Goal: Task Accomplishment & Management: Manage account settings

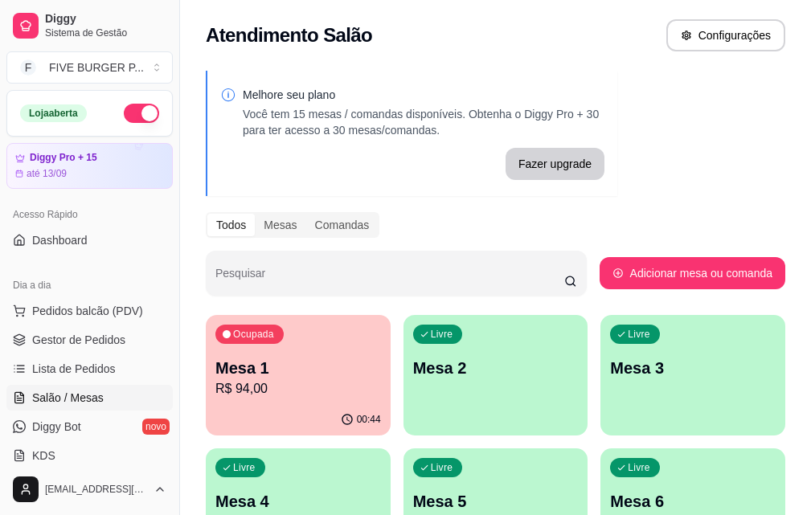
click at [287, 376] on p "Mesa 1" at bounding box center [299, 368] width 166 height 23
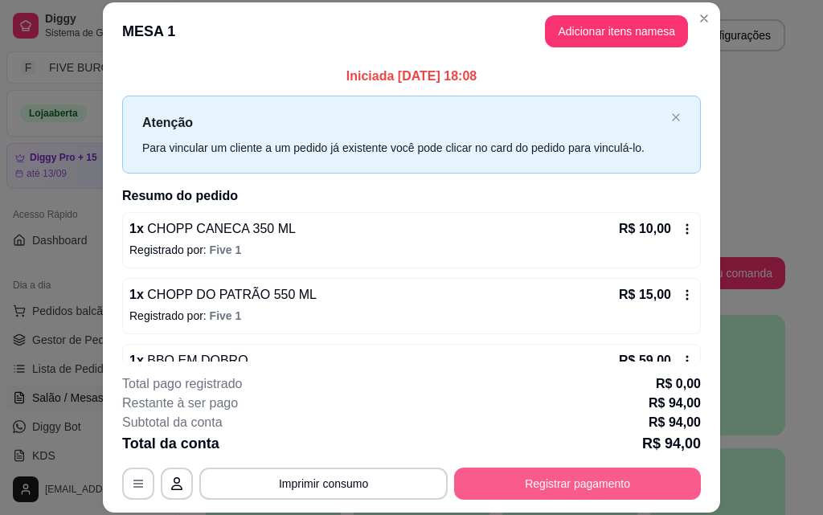
click at [635, 488] on button "Registrar pagamento" at bounding box center [577, 484] width 247 height 32
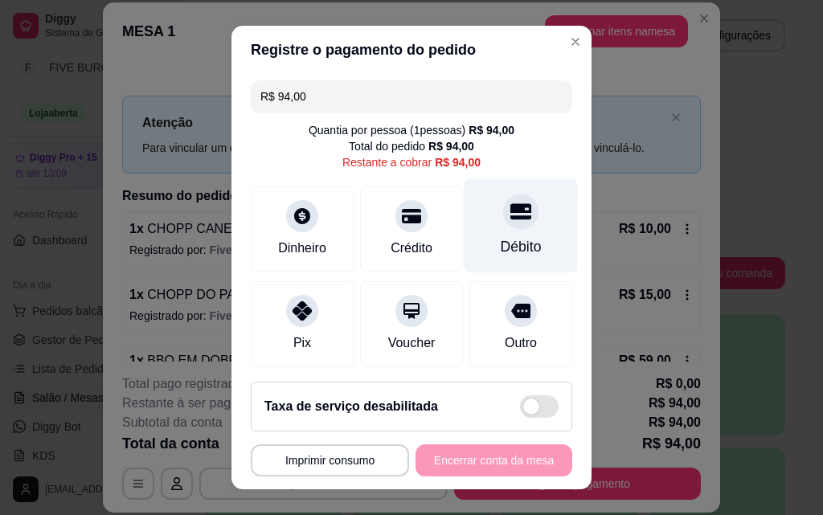
click at [475, 215] on div "Débito" at bounding box center [521, 226] width 113 height 94
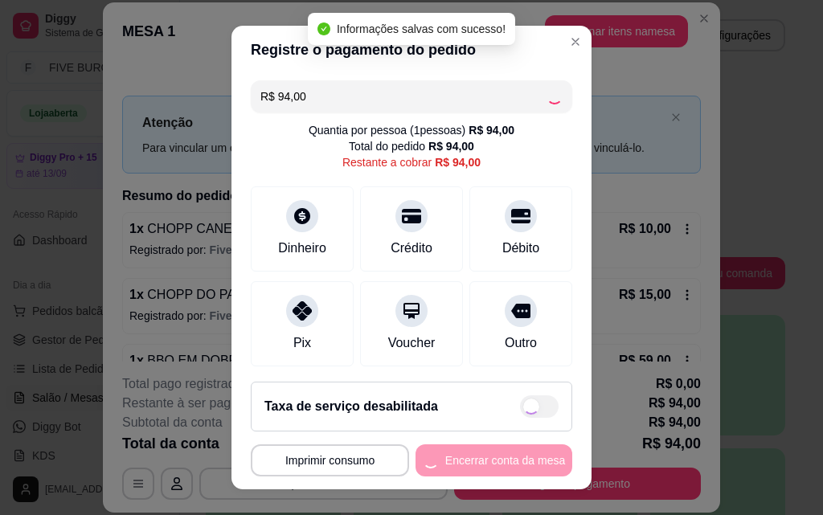
type input "R$ 0,00"
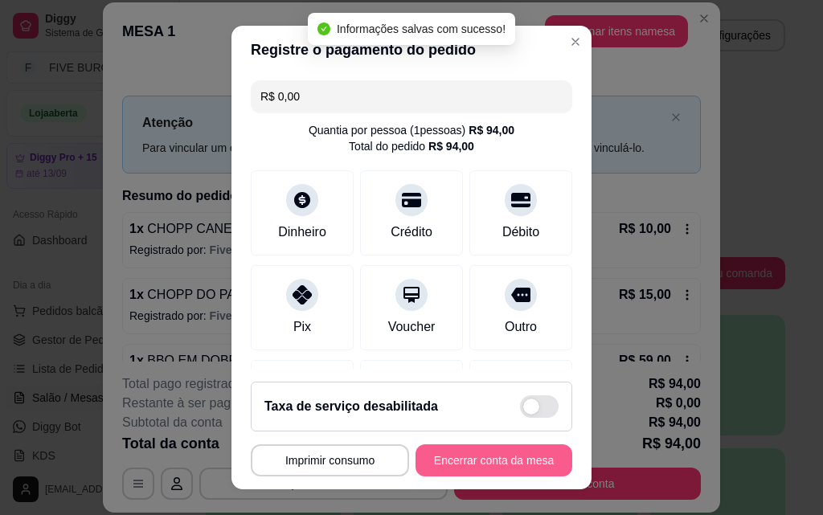
click at [470, 459] on button "Encerrar conta da mesa" at bounding box center [494, 461] width 157 height 32
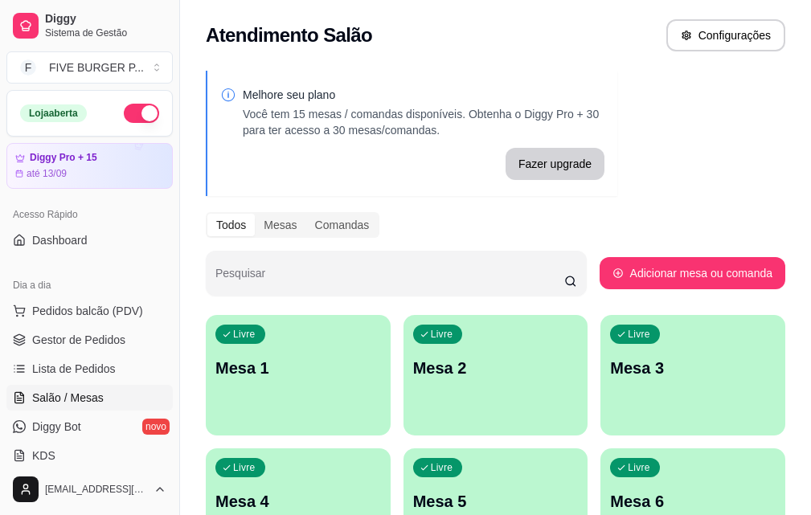
click at [106, 385] on link "Salão / Mesas" at bounding box center [89, 398] width 166 height 26
click at [105, 377] on link "Lista de Pedidos" at bounding box center [89, 369] width 166 height 26
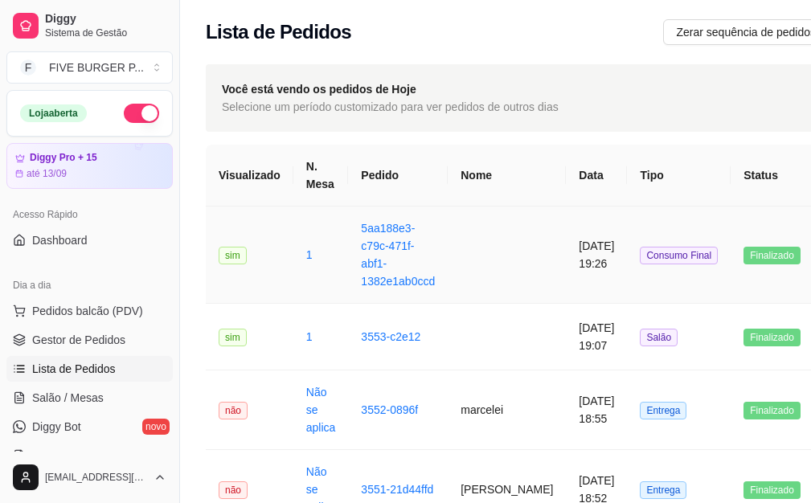
click at [496, 267] on td at bounding box center [507, 255] width 118 height 97
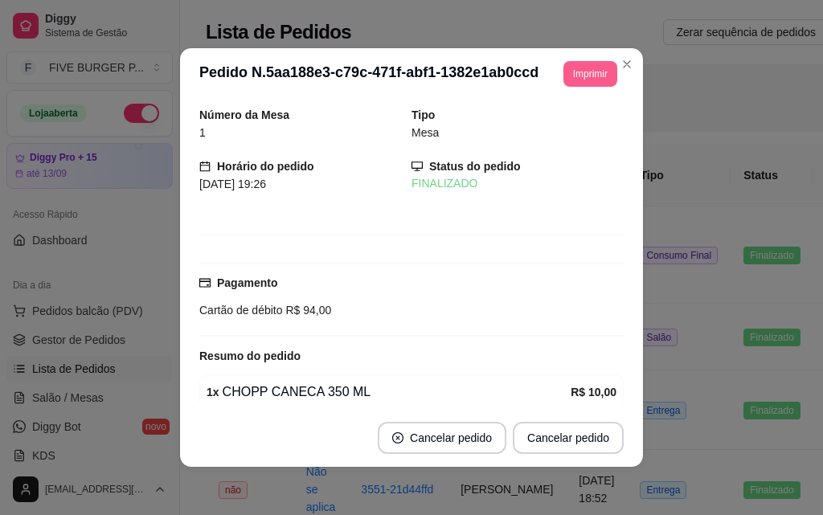
click at [577, 85] on button "Imprimir" at bounding box center [591, 74] width 54 height 26
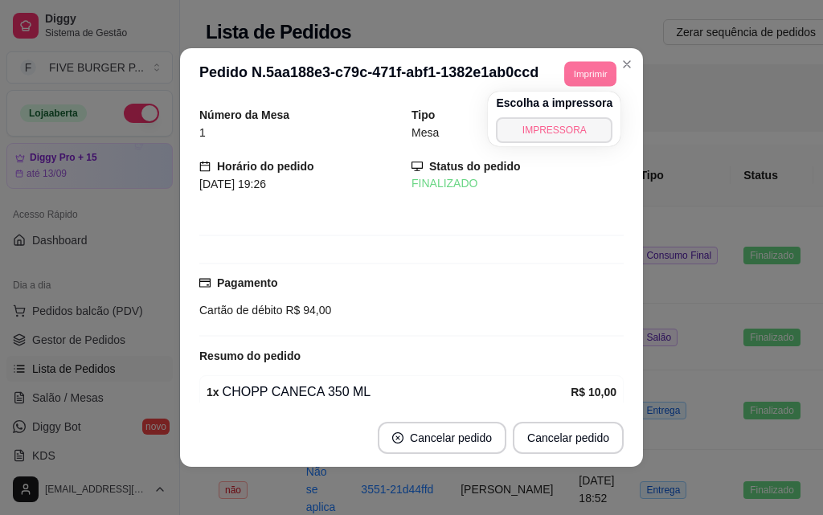
click at [570, 128] on button "IMPRESSORA" at bounding box center [554, 130] width 117 height 26
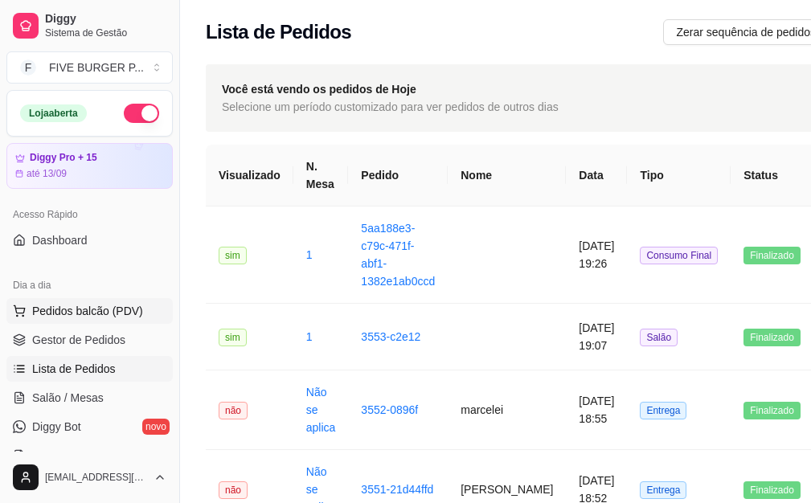
click at [155, 317] on button "Pedidos balcão (PDV)" at bounding box center [89, 311] width 166 height 26
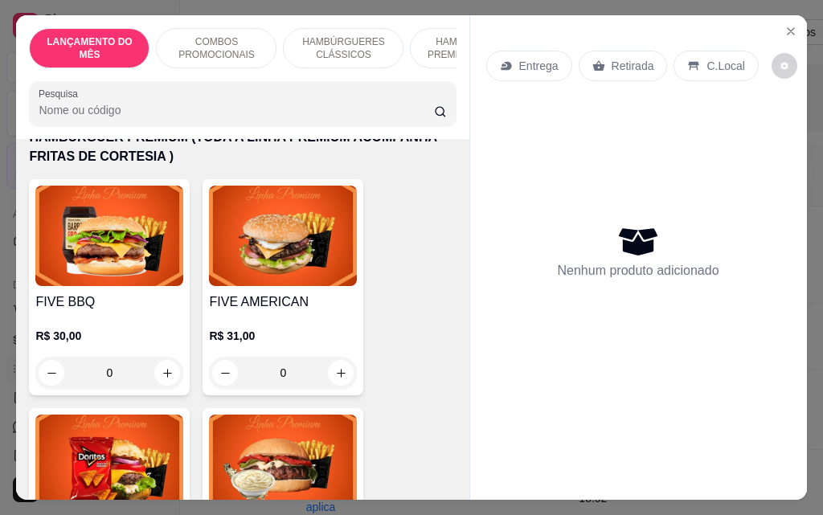
scroll to position [1689, 0]
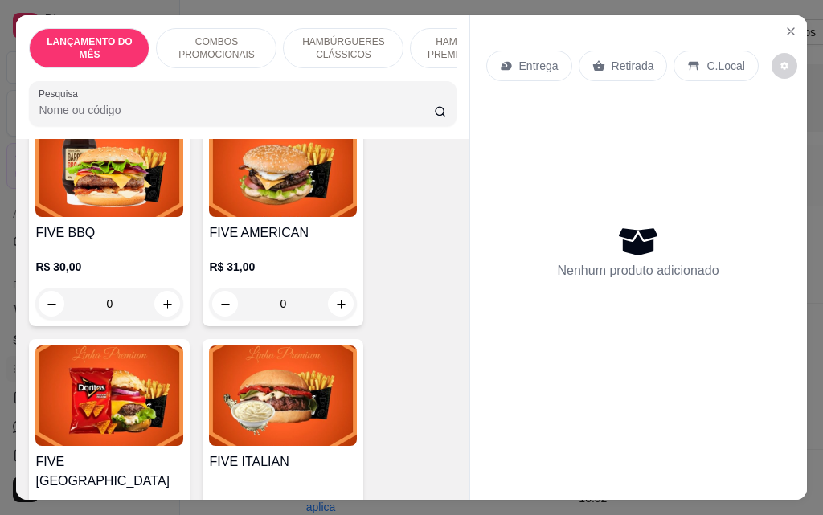
click at [151, 290] on div "0" at bounding box center [109, 304] width 148 height 32
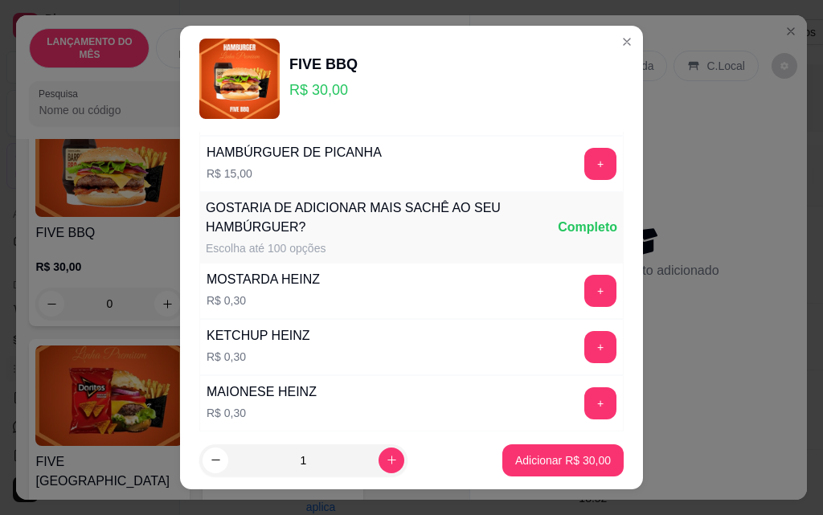
scroll to position [1410, 0]
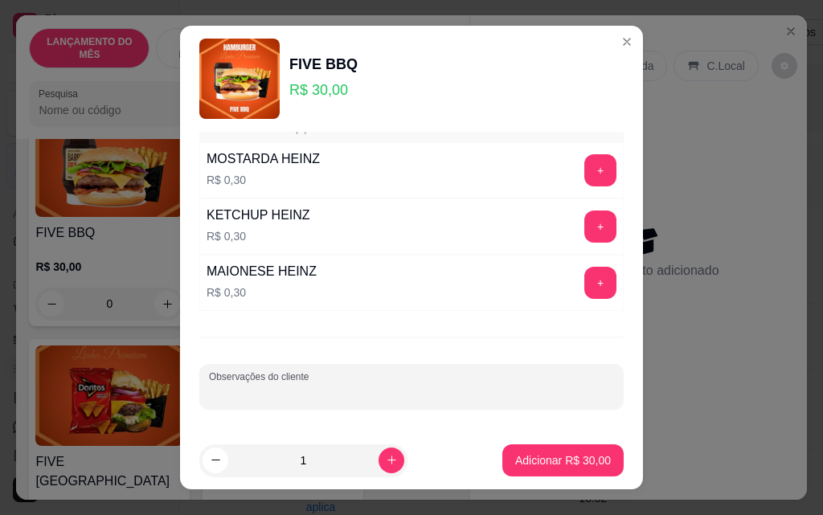
click at [272, 386] on input "Observações do cliente" at bounding box center [411, 393] width 405 height 16
type input "sem salada"
click at [503, 453] on button "Adicionar R$ 30,00" at bounding box center [563, 461] width 121 height 32
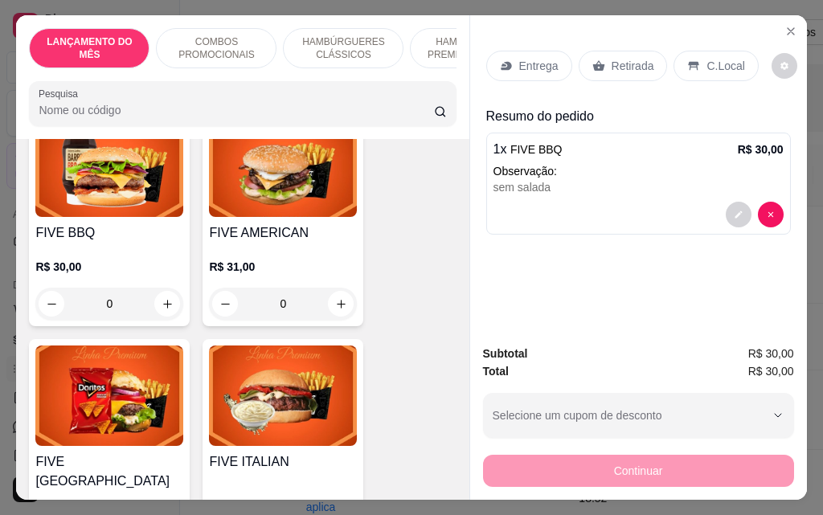
click at [617, 58] on p "Retirada" at bounding box center [633, 66] width 43 height 16
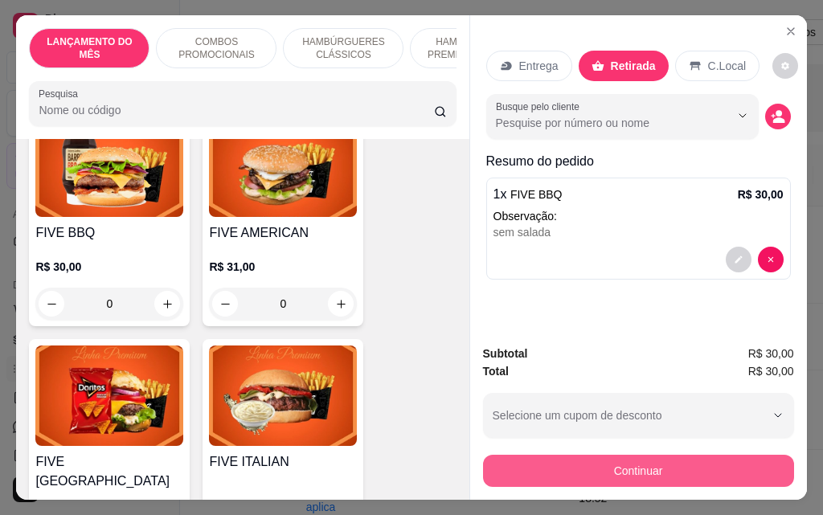
click at [602, 461] on button "Continuar" at bounding box center [638, 471] width 311 height 32
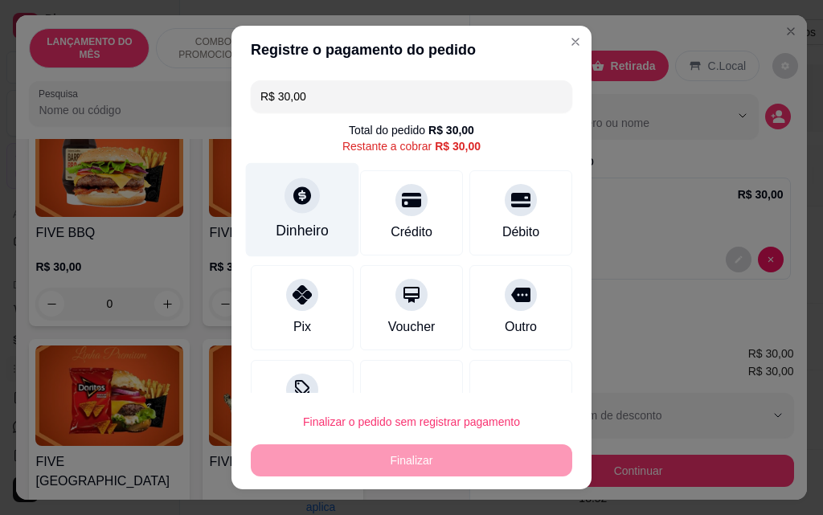
click at [310, 228] on div "Dinheiro" at bounding box center [302, 230] width 53 height 21
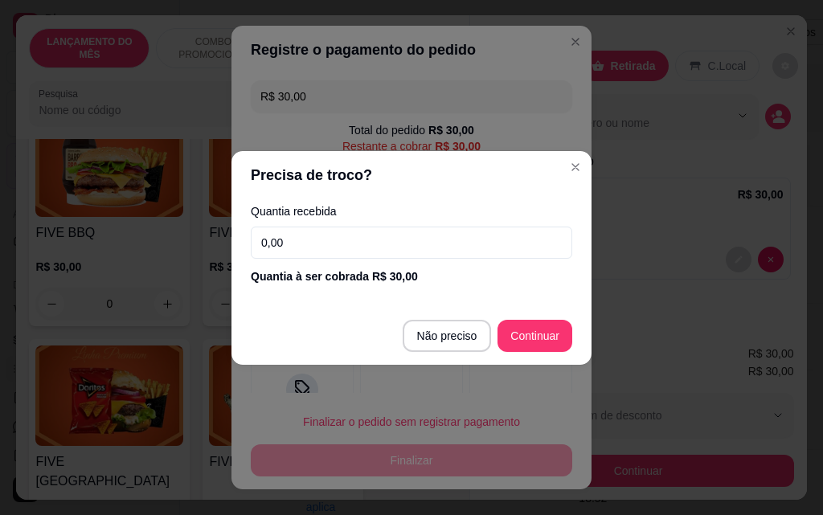
click at [396, 241] on input "0,00" at bounding box center [412, 243] width 322 height 32
type input "2,00"
type input "R$ 0,00"
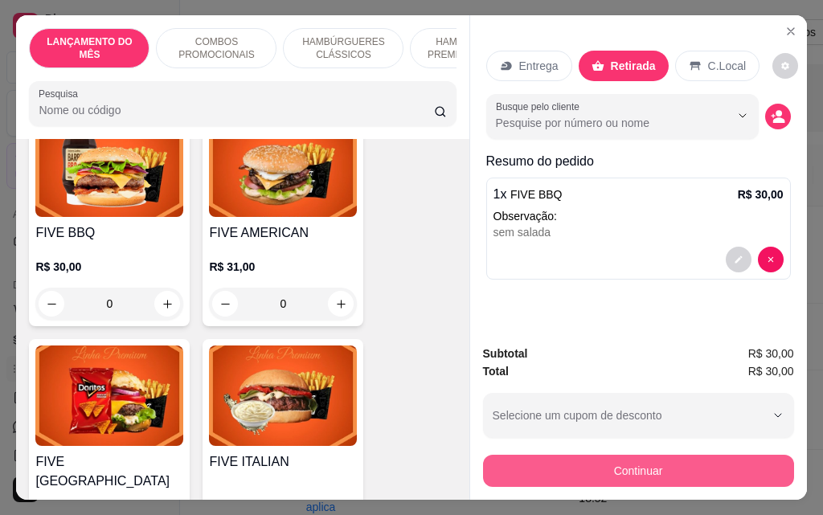
click at [563, 468] on button "Continuar" at bounding box center [638, 471] width 311 height 32
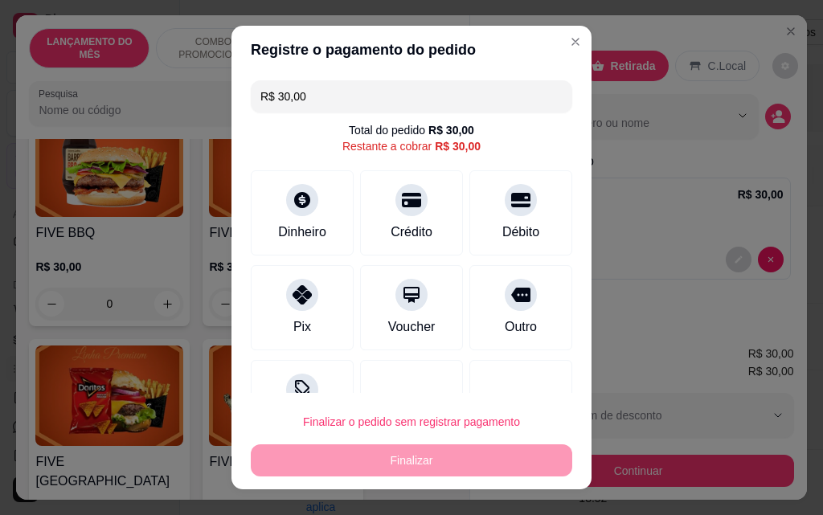
drag, startPoint x: 341, startPoint y: 89, endPoint x: 7, endPoint y: 80, distance: 333.9
click at [43, 97] on div "Registre o pagamento do pedido R$ 30,00 Total do pedido R$ 30,00 Restante a cob…" at bounding box center [411, 257] width 823 height 515
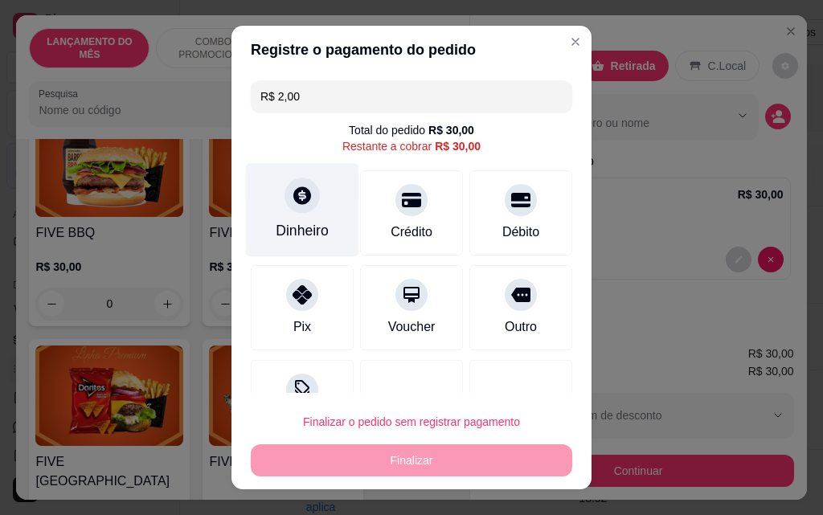
click at [328, 204] on div "Dinheiro" at bounding box center [302, 210] width 113 height 94
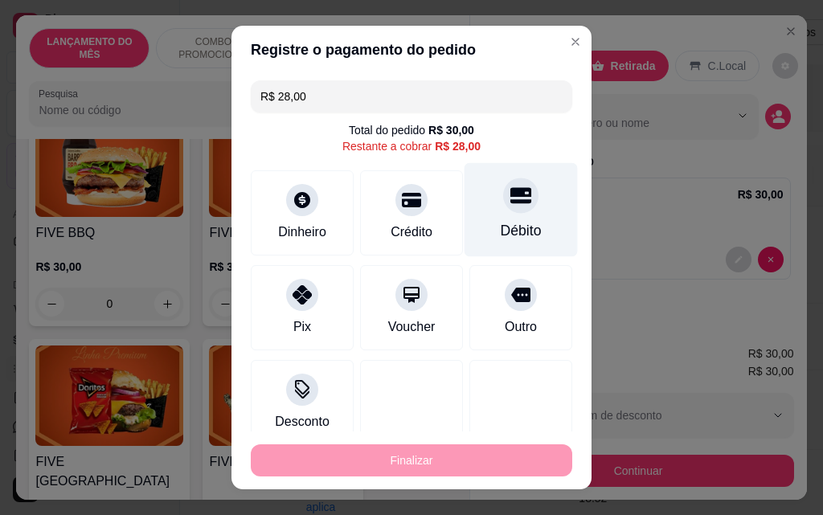
click at [503, 209] on div at bounding box center [520, 195] width 35 height 35
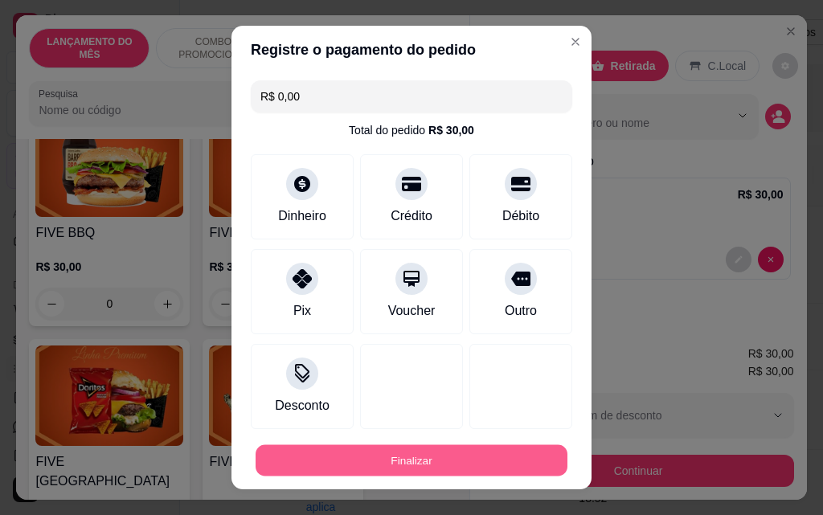
click at [515, 467] on button "Finalizar" at bounding box center [412, 460] width 312 height 31
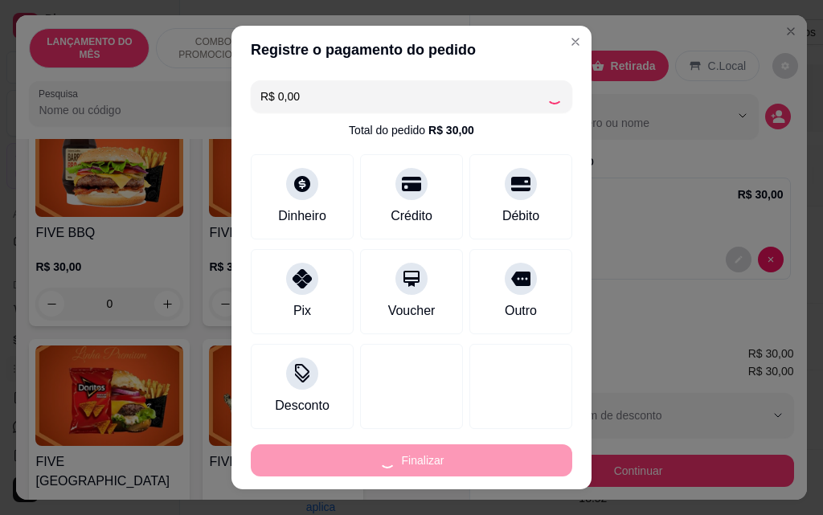
type input "-R$ 30,00"
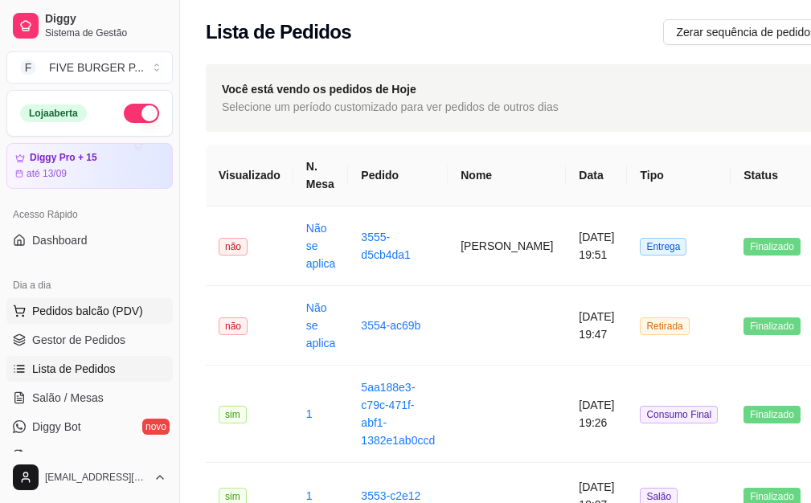
click at [70, 317] on span "Pedidos balcão (PDV)" at bounding box center [87, 311] width 111 height 16
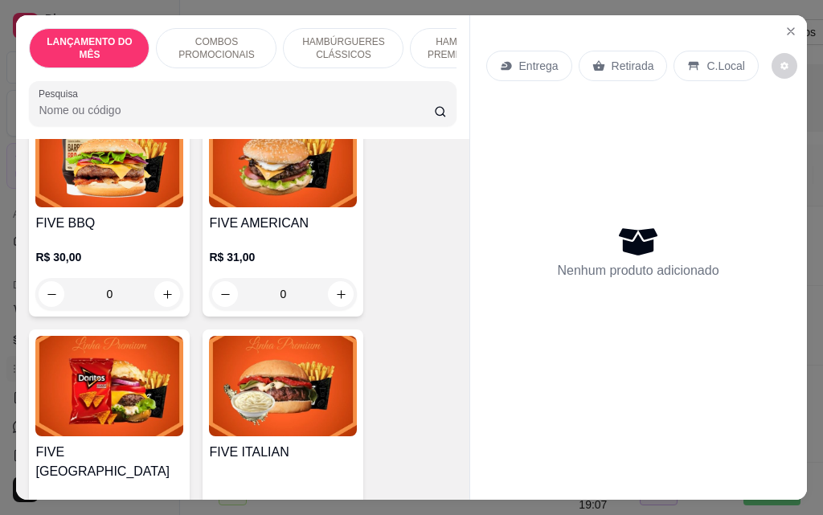
scroll to position [1689, 0]
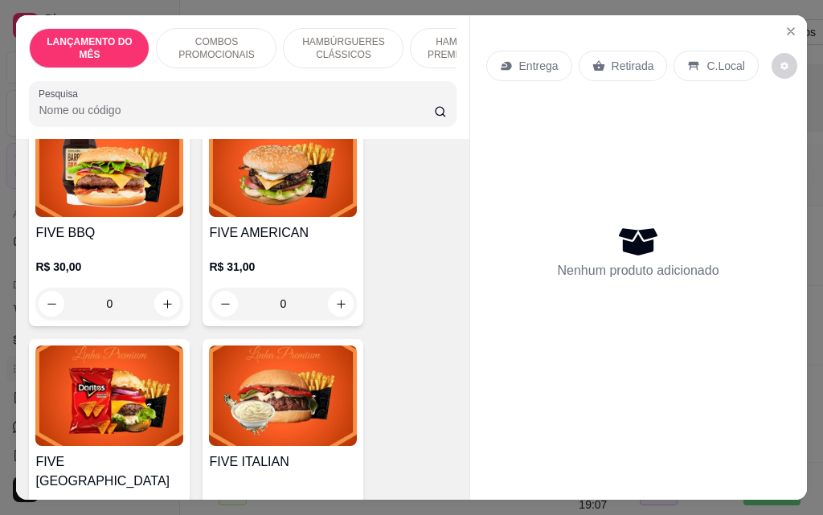
click at [336, 289] on div "0" at bounding box center [283, 304] width 148 height 32
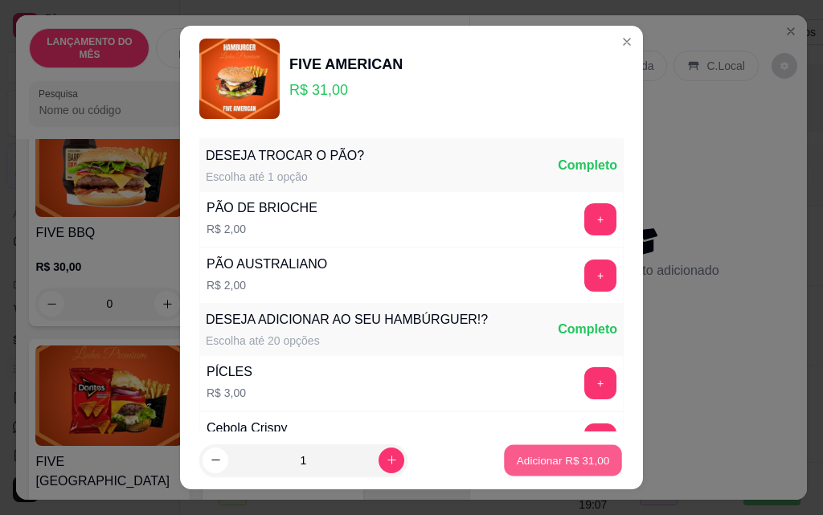
click at [538, 471] on button "Adicionar R$ 31,00" at bounding box center [563, 460] width 118 height 31
type input "1"
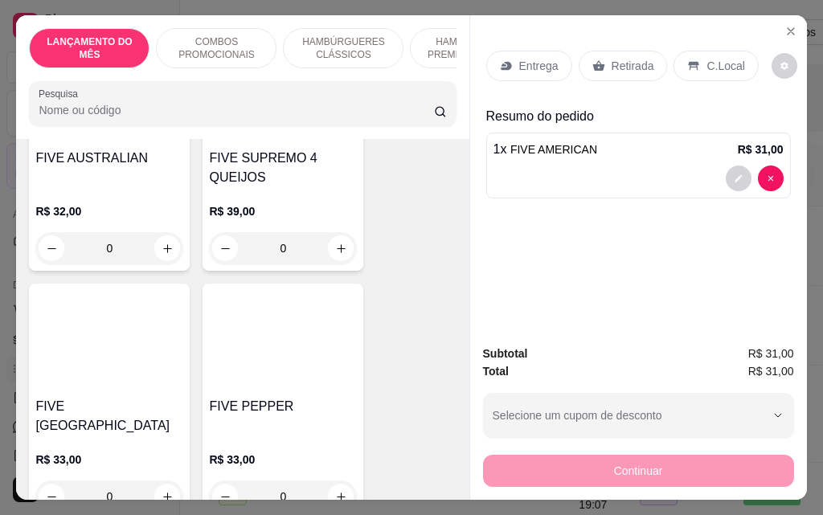
scroll to position [2252, 0]
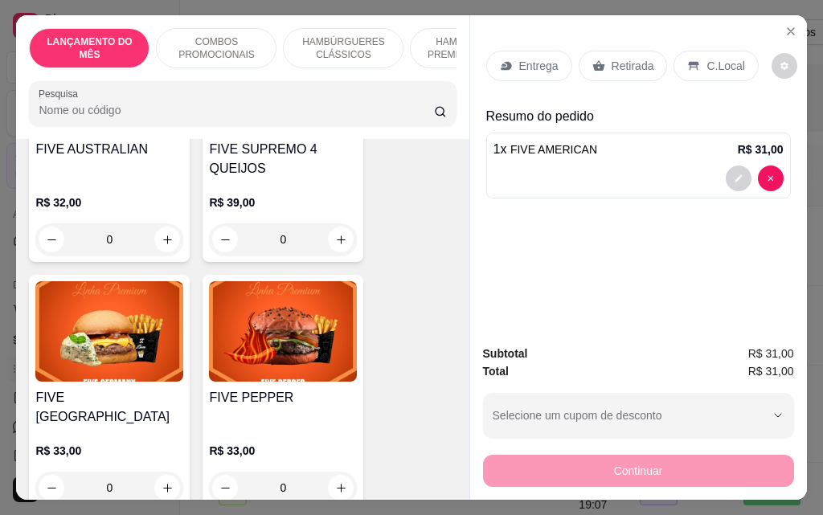
click at [158, 472] on div "0" at bounding box center [109, 488] width 148 height 32
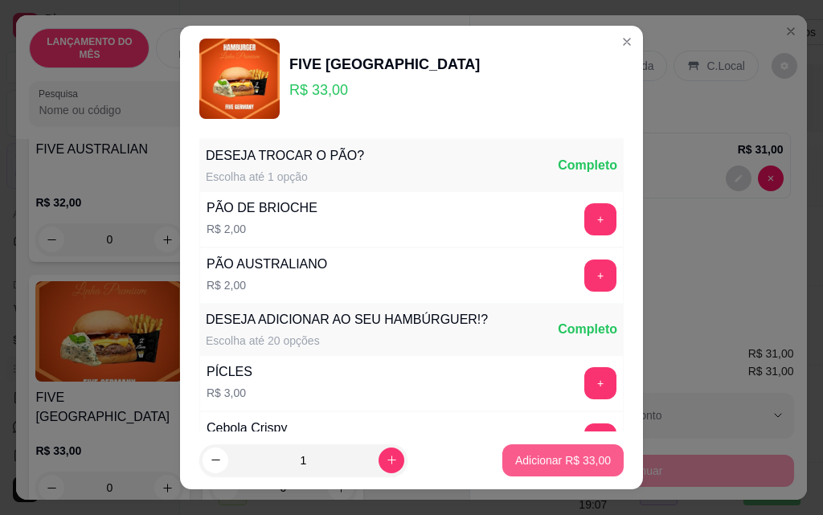
click at [521, 459] on p "Adicionar R$ 33,00" at bounding box center [563, 461] width 96 height 16
type input "1"
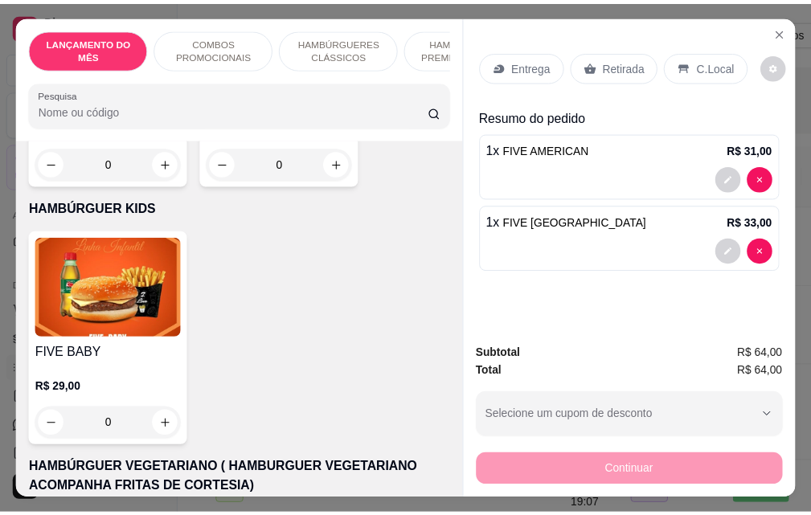
scroll to position [4262, 0]
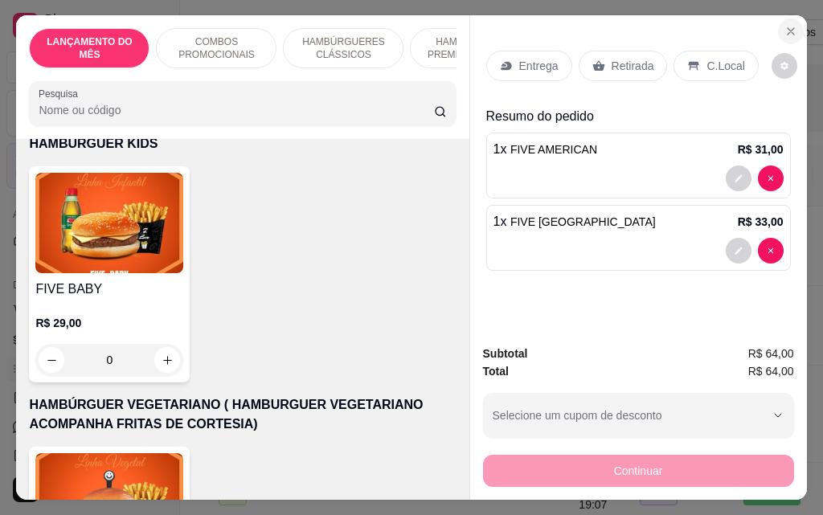
click at [785, 26] on icon "Close" at bounding box center [791, 31] width 13 height 13
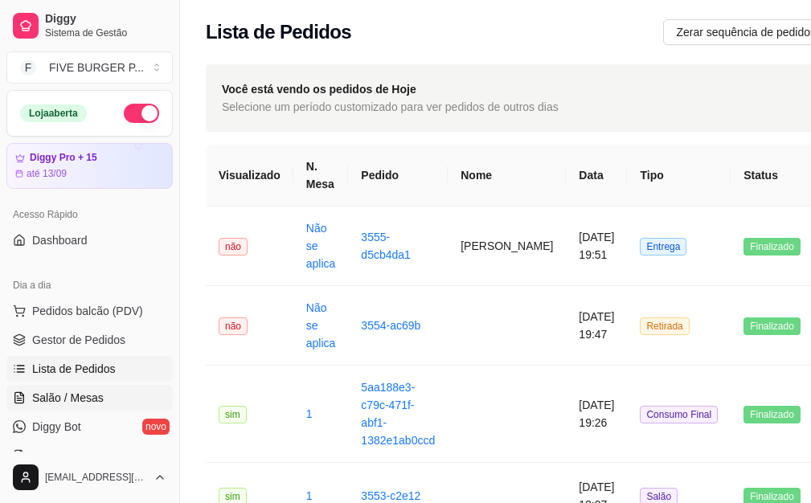
click at [97, 404] on span "Salão / Mesas" at bounding box center [68, 398] width 72 height 16
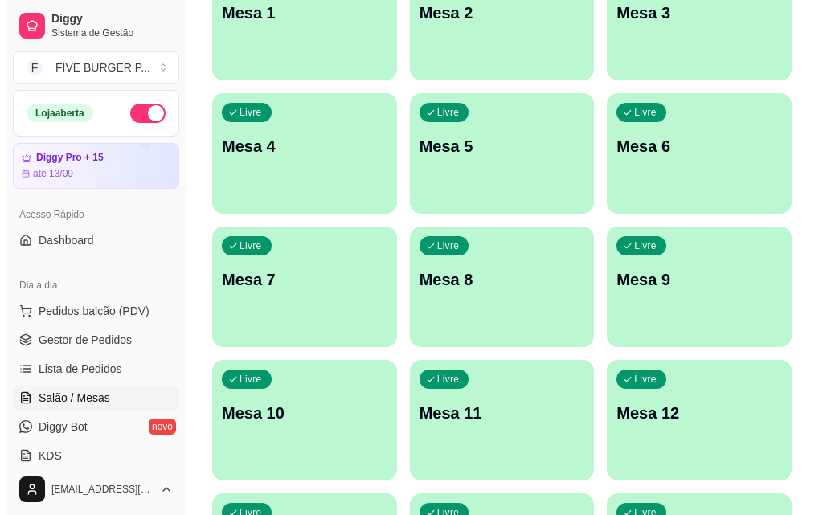
scroll to position [386, 0]
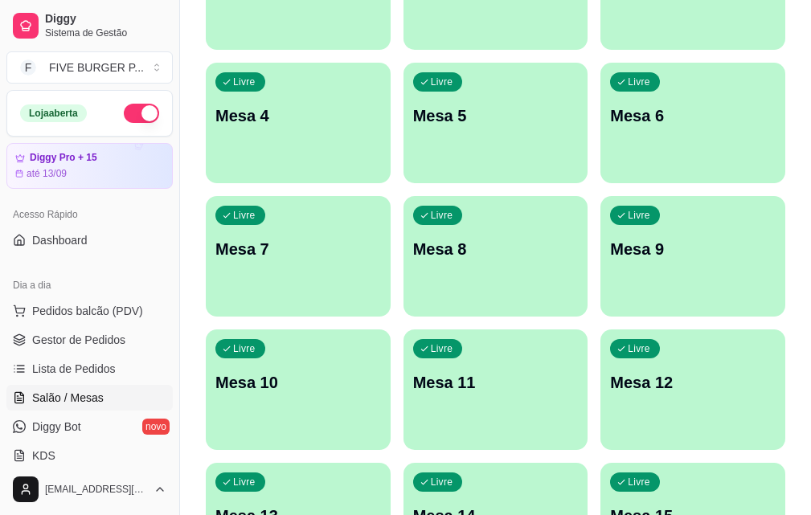
click at [413, 505] on p "Mesa 14" at bounding box center [496, 516] width 166 height 23
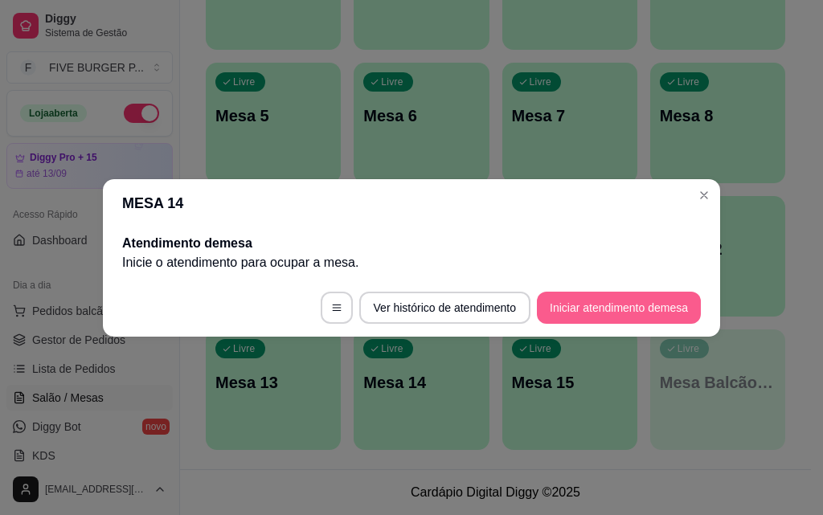
click at [591, 300] on button "Iniciar atendimento de mesa" at bounding box center [619, 308] width 164 height 32
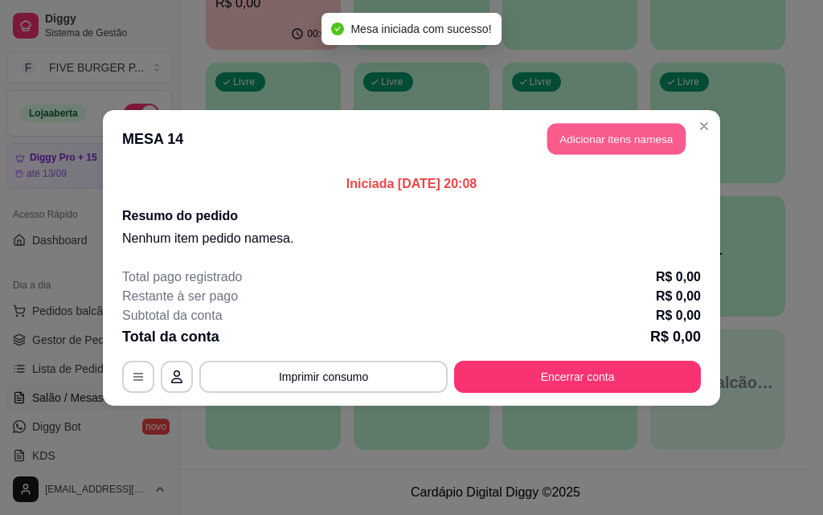
click at [580, 129] on button "Adicionar itens na mesa" at bounding box center [617, 138] width 138 height 31
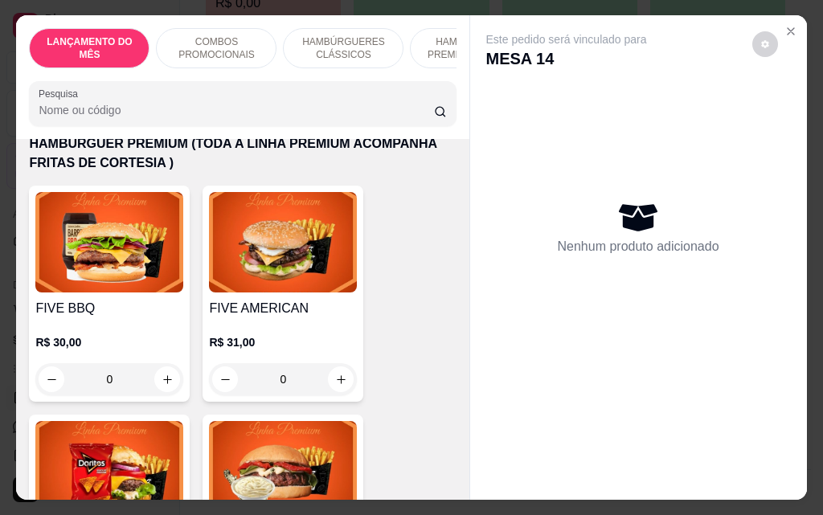
scroll to position [1689, 0]
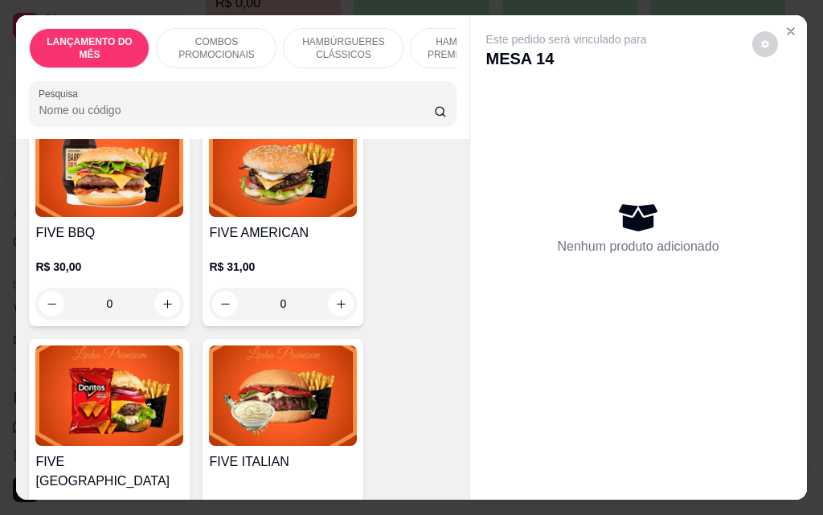
click at [340, 290] on div "0" at bounding box center [283, 304] width 148 height 32
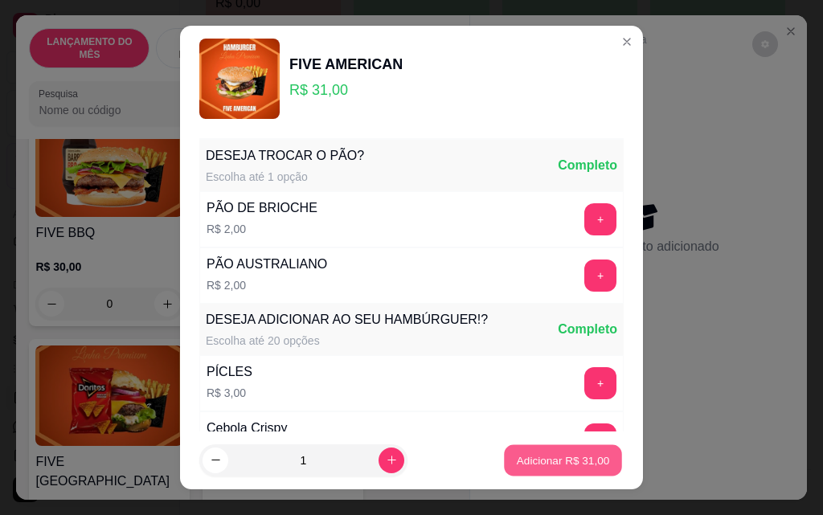
click at [548, 465] on p "Adicionar R$ 31,00" at bounding box center [563, 460] width 93 height 15
type input "1"
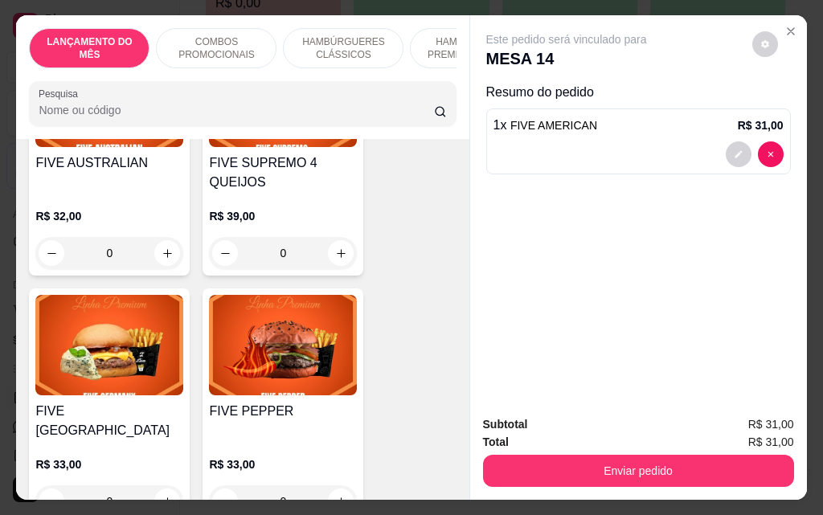
scroll to position [2332, 0]
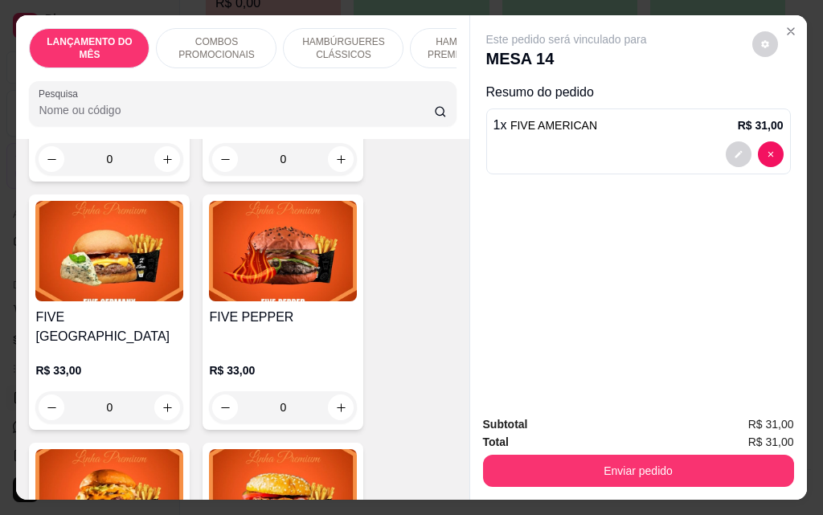
click at [162, 392] on div "0" at bounding box center [109, 408] width 148 height 32
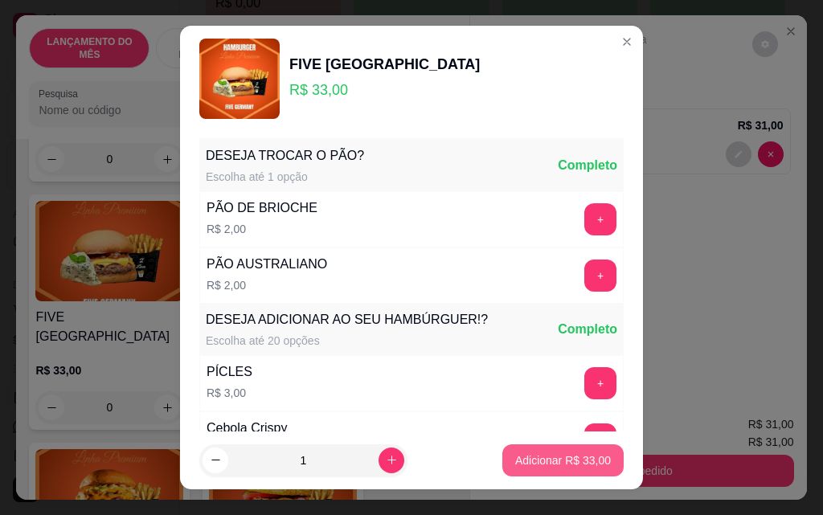
click at [503, 457] on button "Adicionar R$ 33,00" at bounding box center [563, 461] width 121 height 32
type input "1"
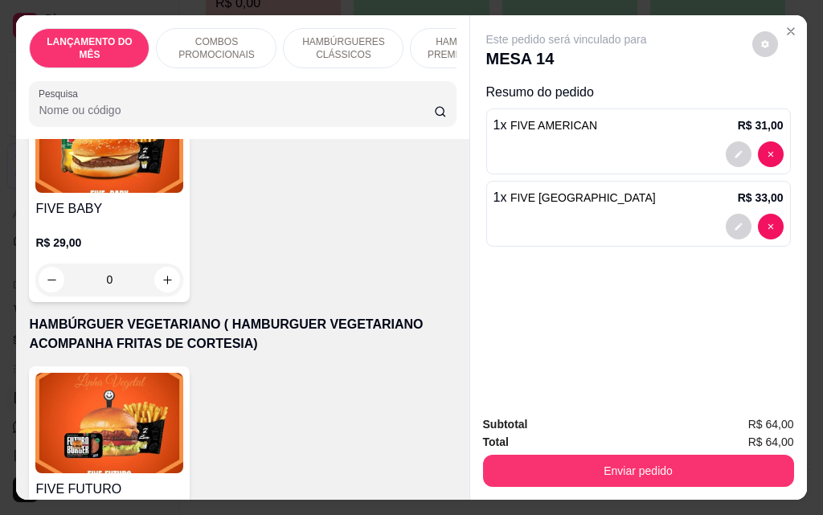
scroll to position [4262, 0]
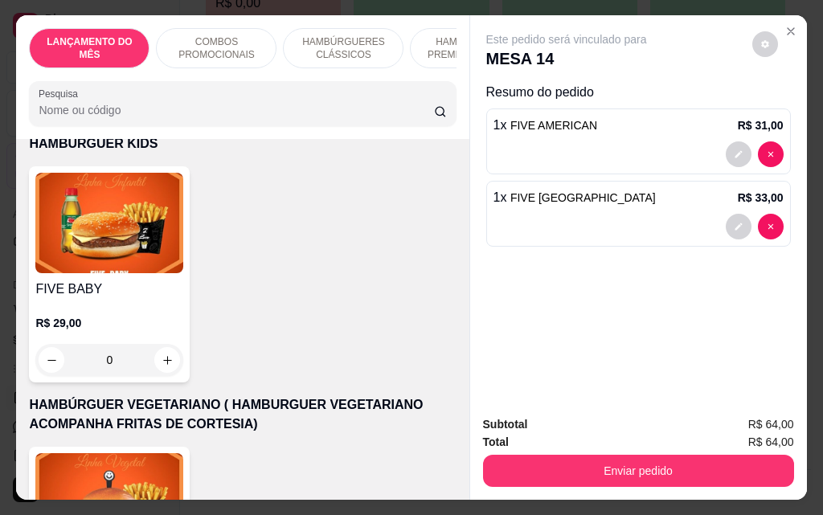
click at [158, 344] on div "0" at bounding box center [109, 360] width 148 height 32
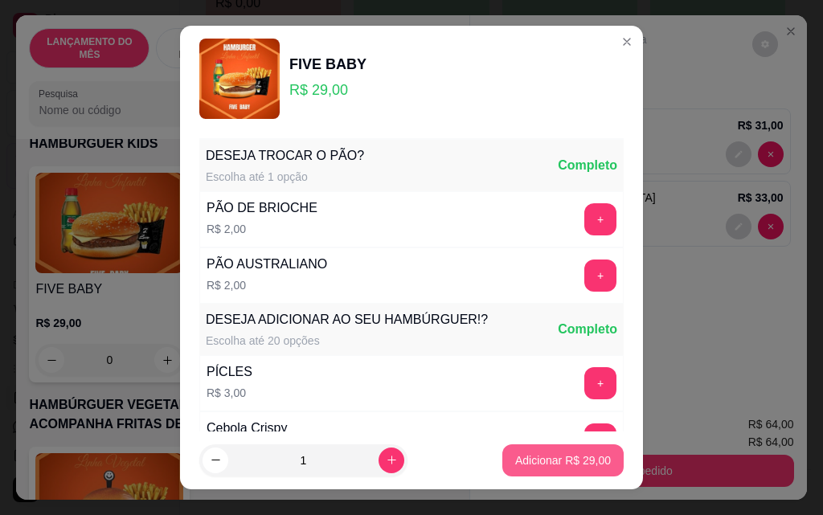
click at [503, 467] on button "Adicionar R$ 29,00" at bounding box center [563, 461] width 121 height 32
type input "1"
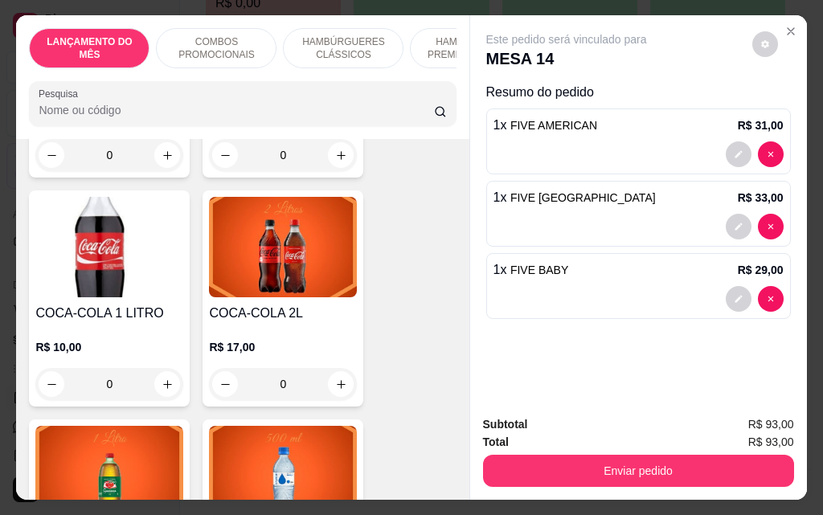
scroll to position [7318, 0]
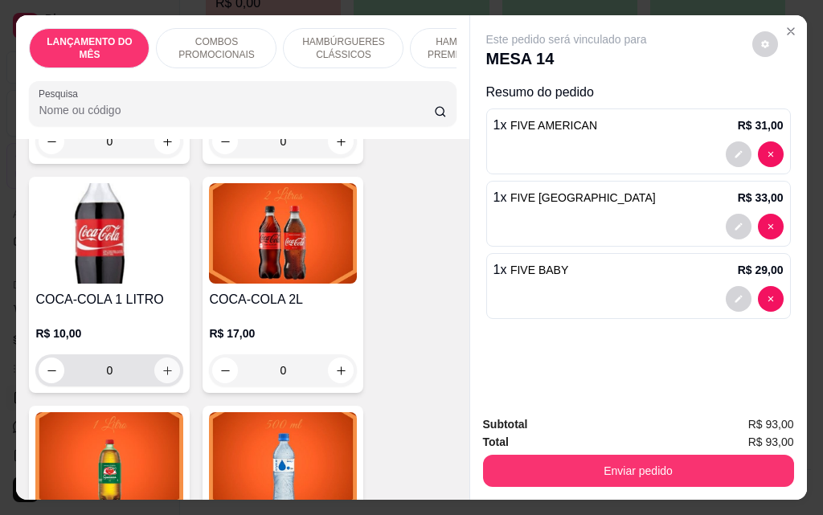
click at [158, 358] on button "increase-product-quantity" at bounding box center [167, 371] width 26 height 26
type input "1"
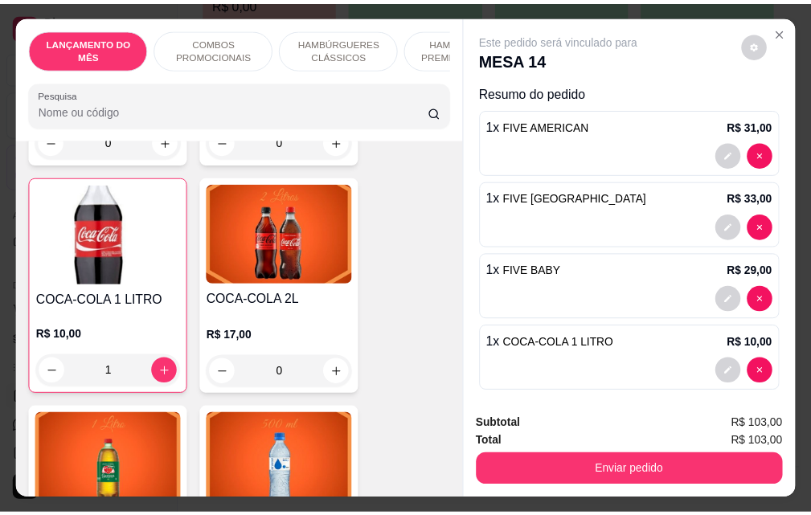
scroll to position [7319, 0]
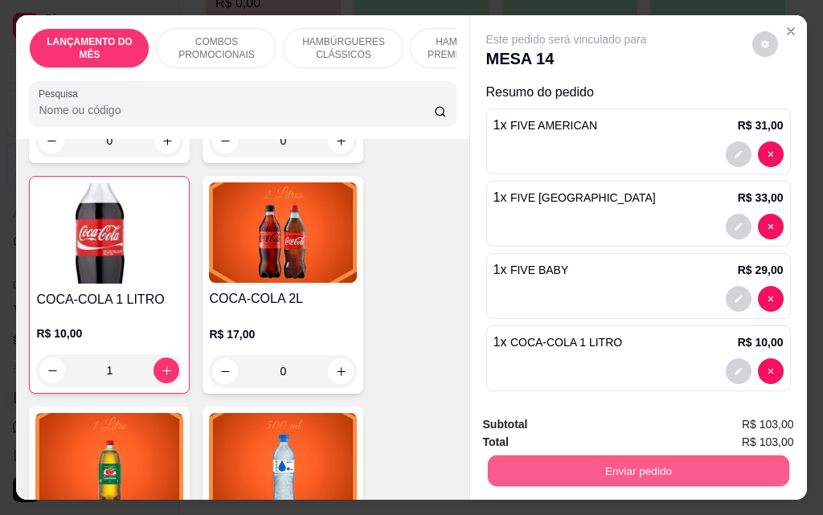
click at [599, 479] on button "Enviar pedido" at bounding box center [638, 470] width 302 height 31
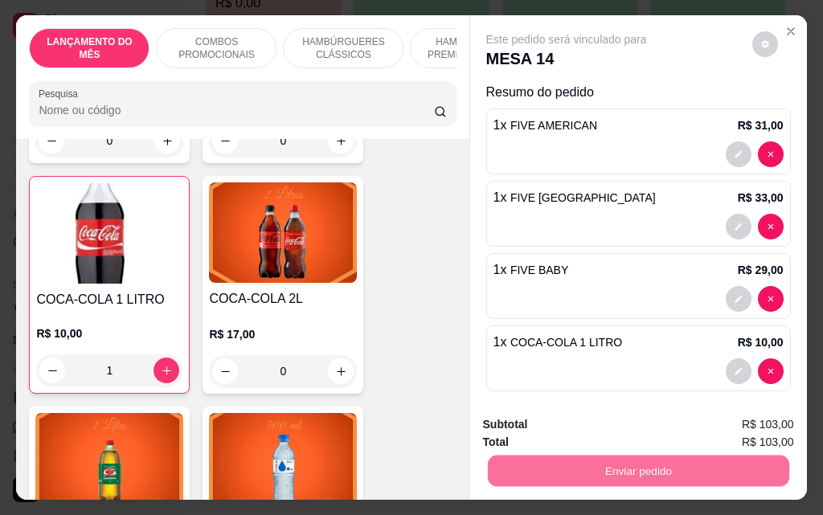
click at [577, 432] on button "Não registrar e enviar pedido" at bounding box center [585, 425] width 162 height 30
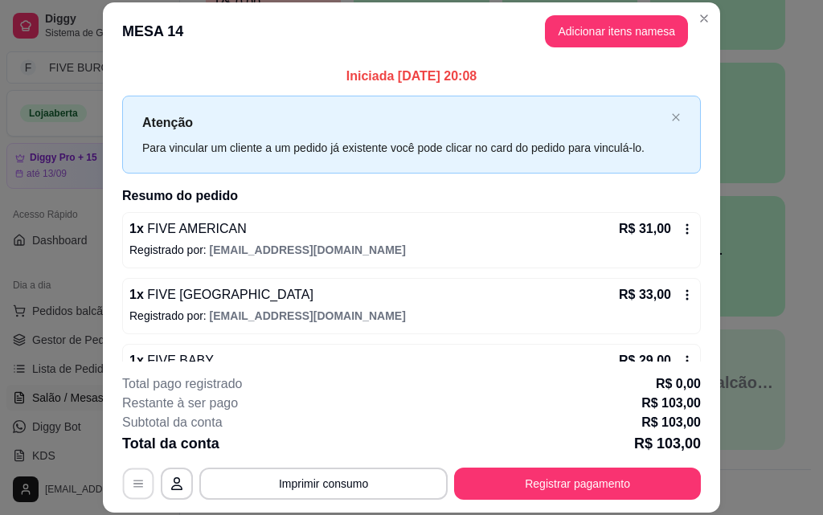
click at [145, 483] on button "button" at bounding box center [138, 483] width 31 height 31
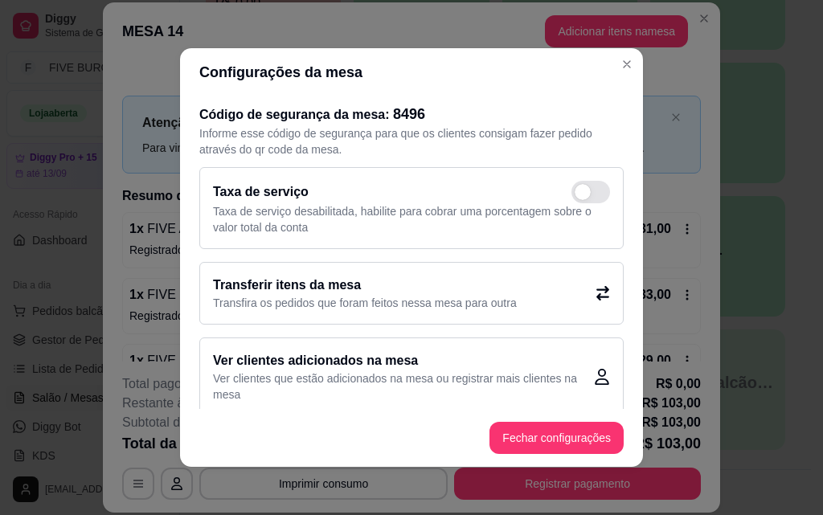
click at [588, 304] on div "Transferir itens da mesa Transfira os pedidos que foram feitos nessa mesa para …" at bounding box center [411, 293] width 425 height 63
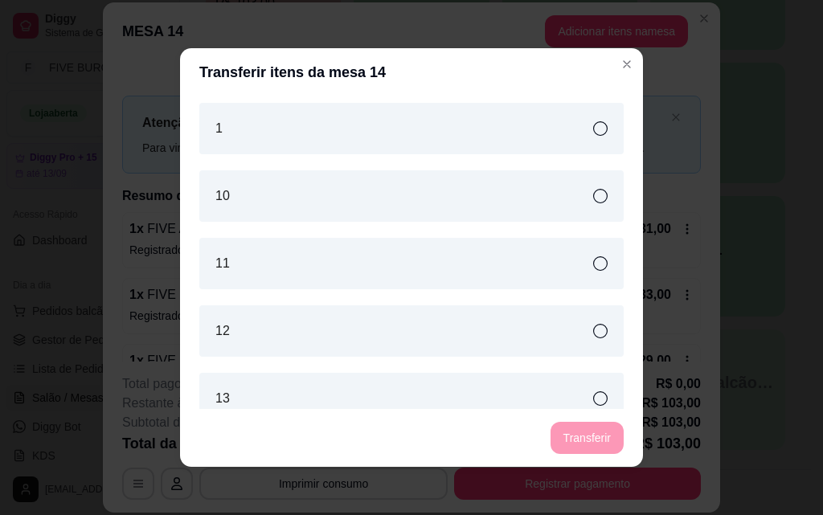
click at [593, 332] on icon at bounding box center [600, 331] width 14 height 14
click at [600, 433] on button "Transferir" at bounding box center [588, 438] width 72 height 31
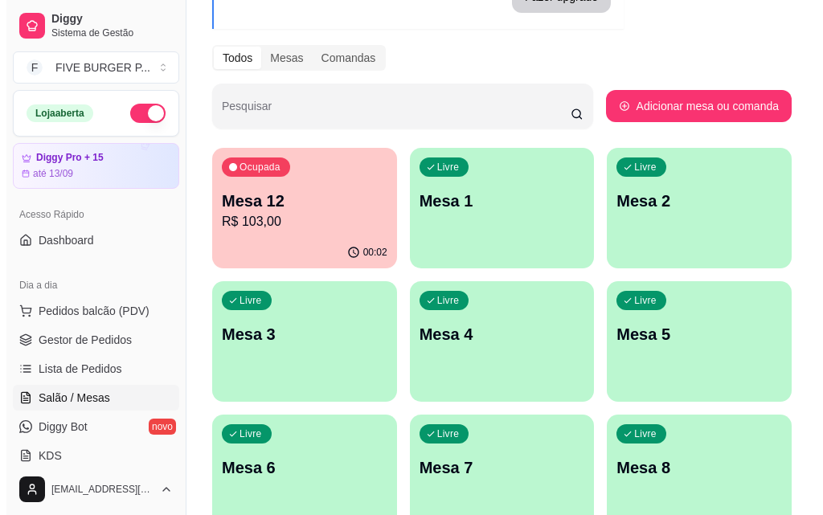
scroll to position [145, 0]
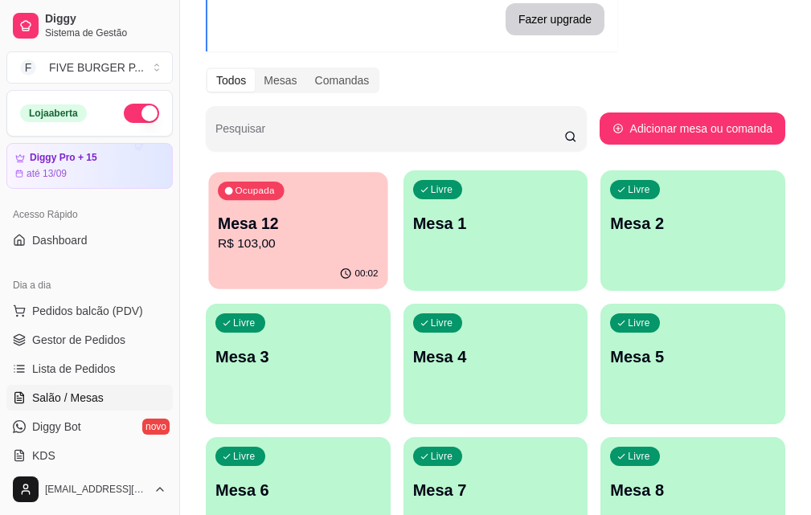
click at [303, 213] on p "Mesa 12" at bounding box center [298, 224] width 160 height 22
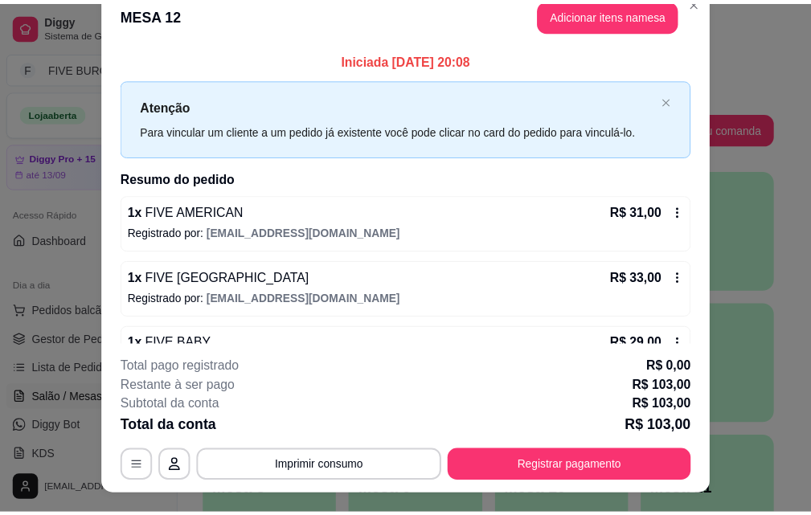
scroll to position [0, 0]
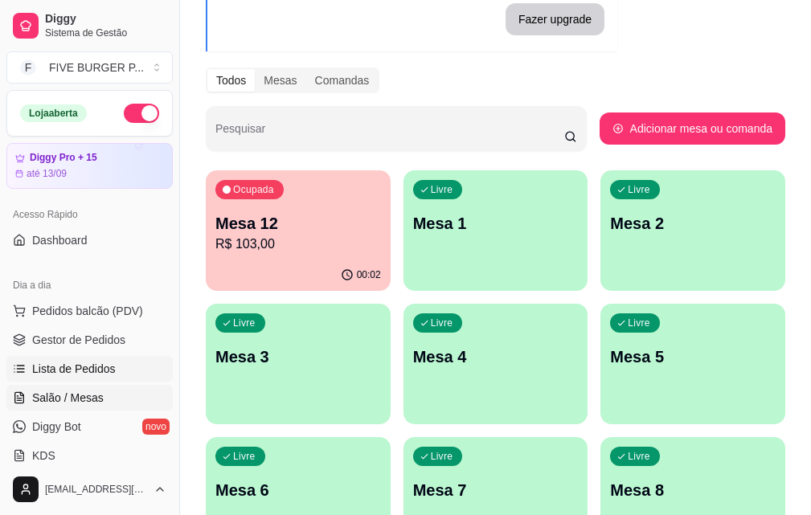
click at [124, 376] on link "Lista de Pedidos" at bounding box center [89, 369] width 166 height 26
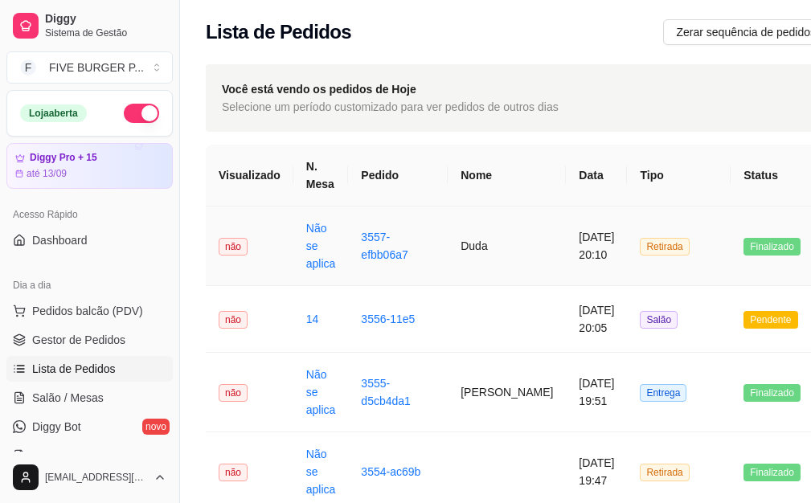
click at [451, 266] on td "Duda" at bounding box center [507, 247] width 118 height 80
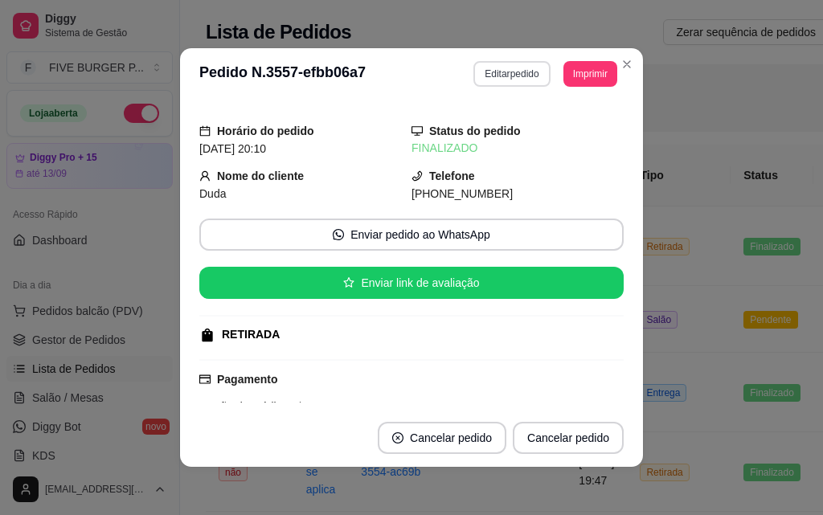
click at [516, 72] on button "Editar pedido" at bounding box center [512, 74] width 76 height 26
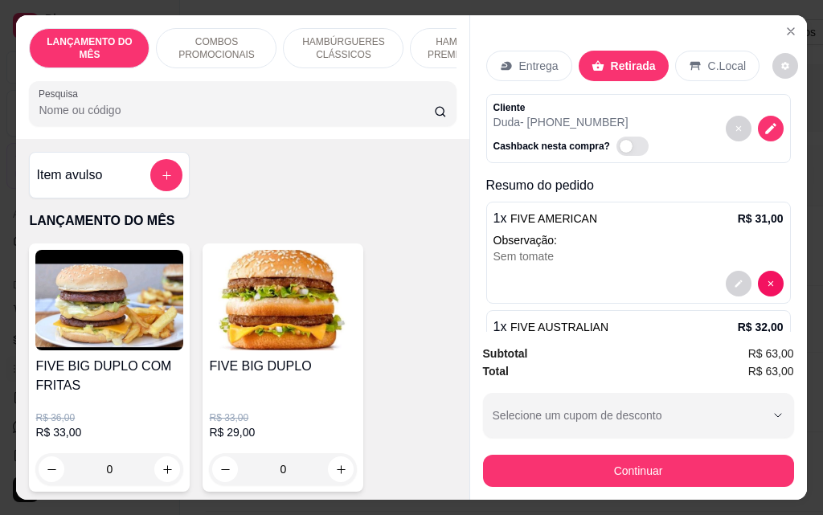
click at [521, 65] on p "Entrega" at bounding box center [538, 66] width 39 height 16
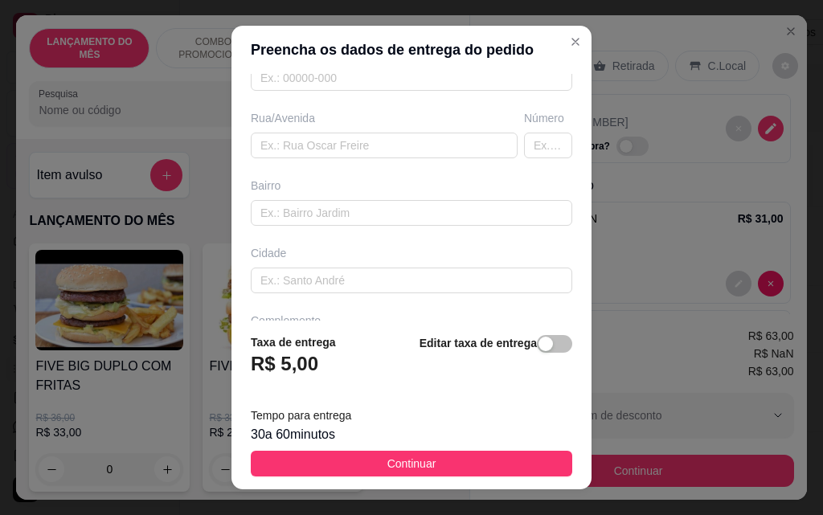
scroll to position [241, 0]
click at [338, 142] on input "text" at bounding box center [384, 143] width 267 height 26
type input "av [PERSON_NAME]"
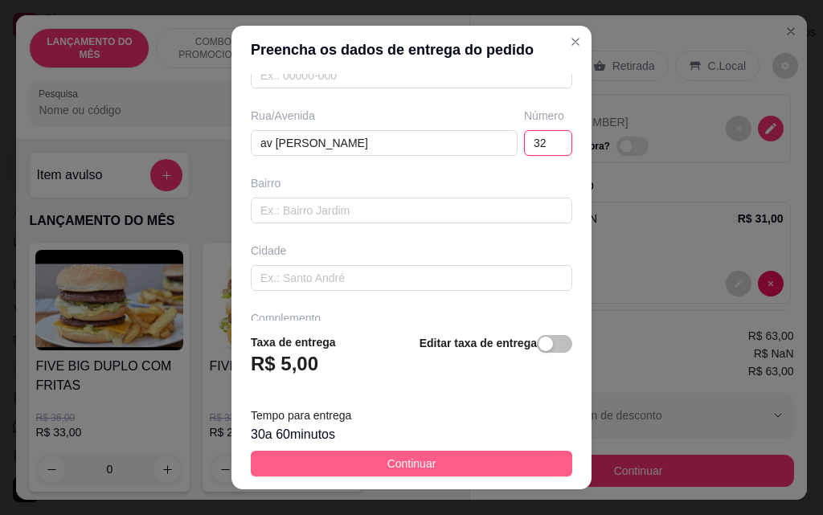
type input "32"
click at [428, 458] on button "Continuar" at bounding box center [412, 464] width 322 height 26
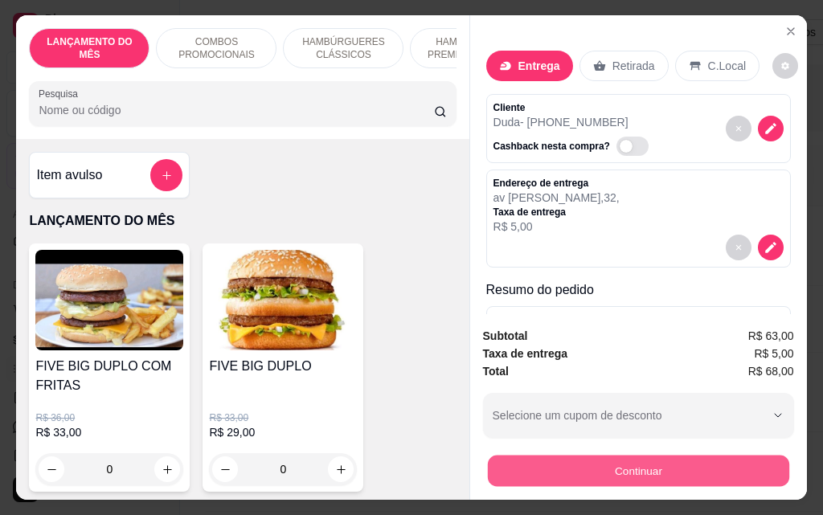
click at [580, 464] on button "Continuar" at bounding box center [638, 470] width 302 height 31
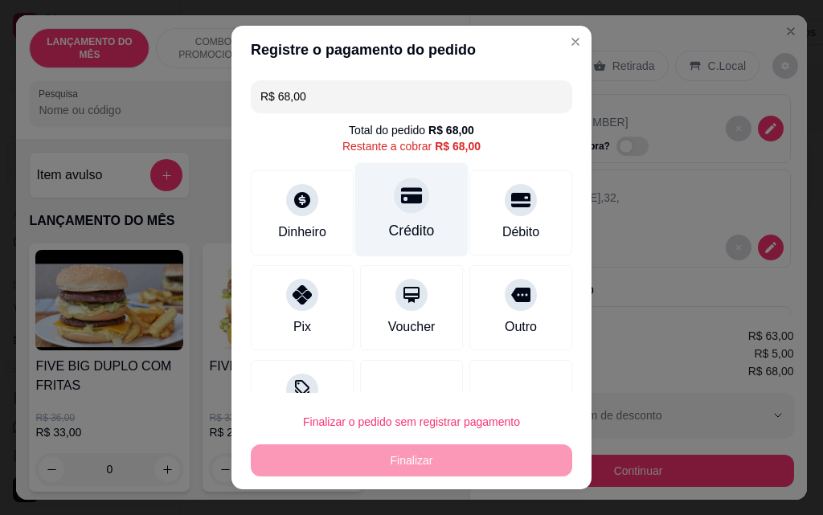
click at [404, 194] on icon at bounding box center [411, 195] width 21 height 21
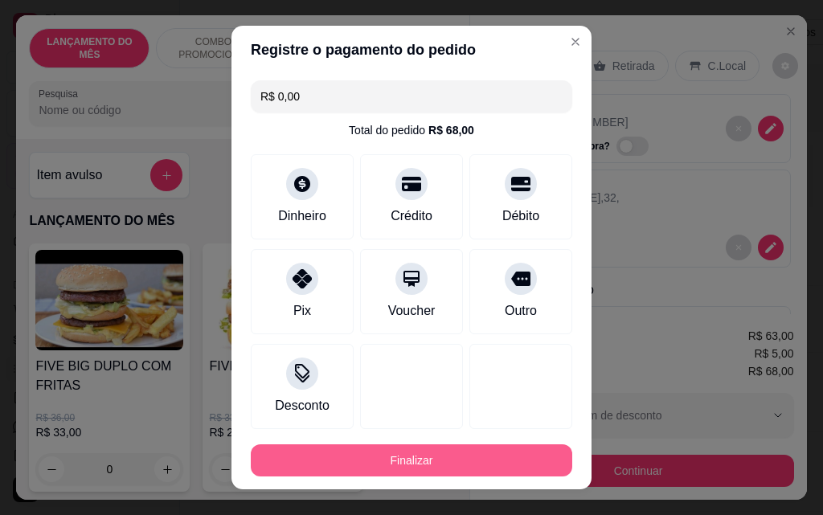
click at [450, 458] on button "Finalizar" at bounding box center [412, 461] width 322 height 32
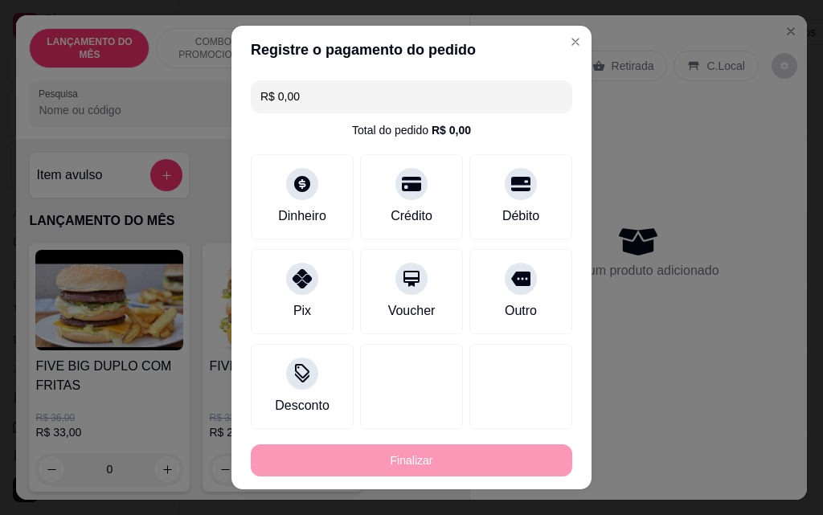
type input "-R$ 68,00"
